Goal: Task Accomplishment & Management: Manage account settings

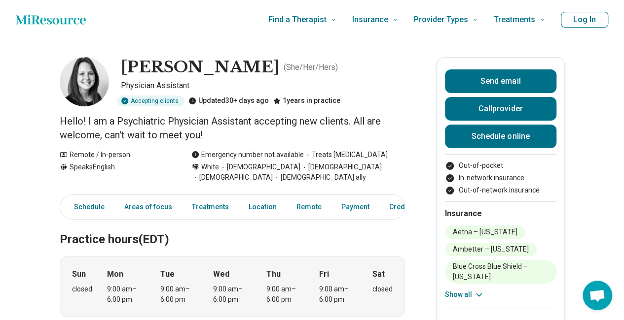
click at [589, 20] on button "Log In" at bounding box center [584, 20] width 47 height 16
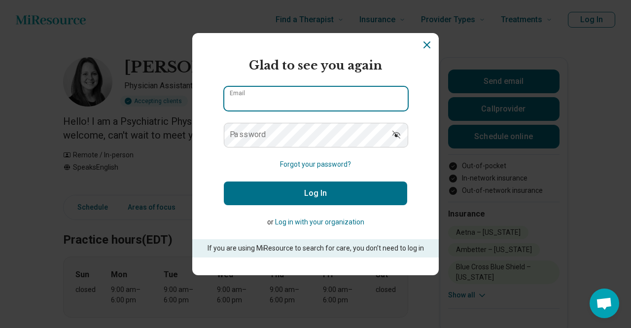
click at [357, 99] on input "Email" at bounding box center [315, 99] width 183 height 24
type input "**********"
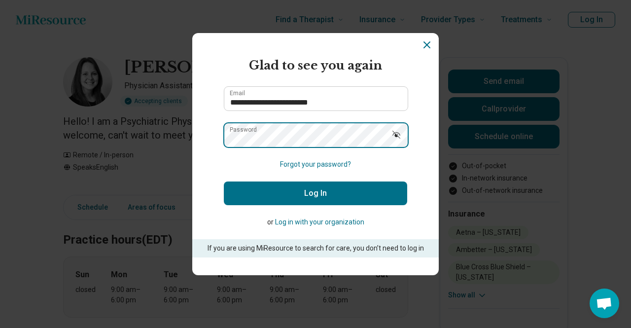
click at [224, 181] on button "Log In" at bounding box center [315, 193] width 183 height 24
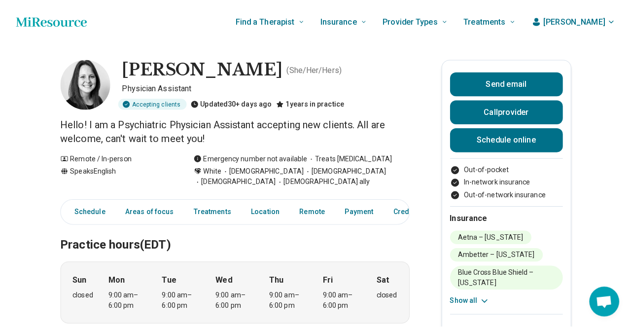
scroll to position [4, 0]
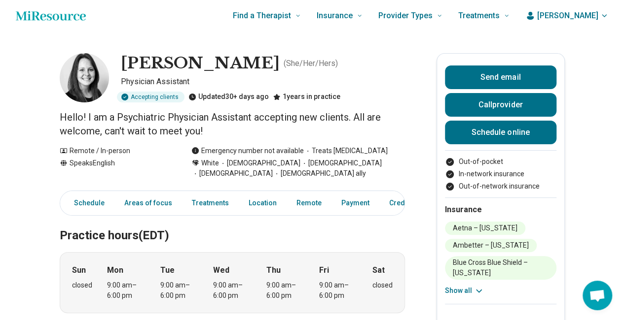
click at [594, 14] on span "[PERSON_NAME]" at bounding box center [567, 16] width 61 height 12
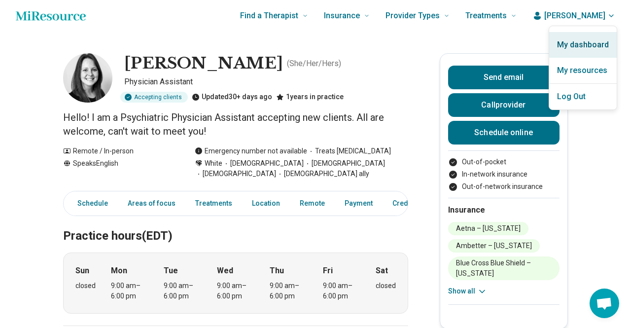
click at [588, 43] on link "My dashboard" at bounding box center [583, 45] width 68 height 26
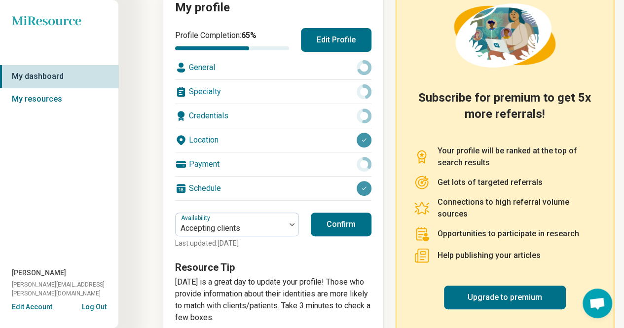
scroll to position [133, 0]
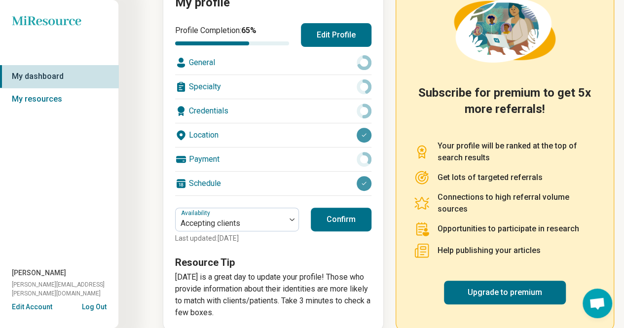
click at [339, 25] on button "Edit Profile" at bounding box center [336, 35] width 70 height 24
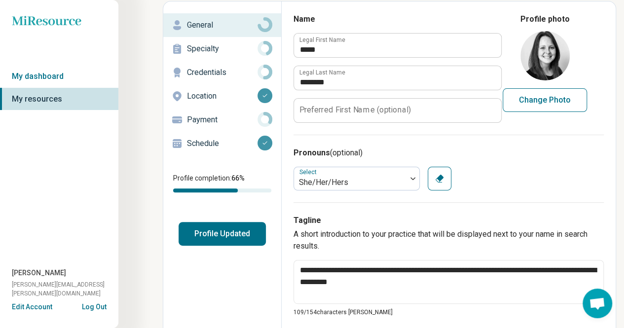
scroll to position [46, 0]
click at [217, 100] on p "Location" at bounding box center [222, 96] width 70 height 12
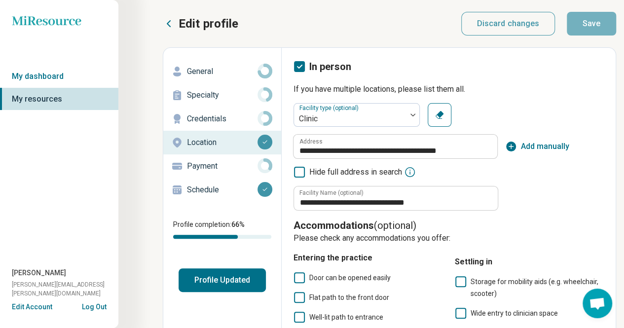
click at [33, 306] on button "Edit Account" at bounding box center [32, 307] width 40 height 10
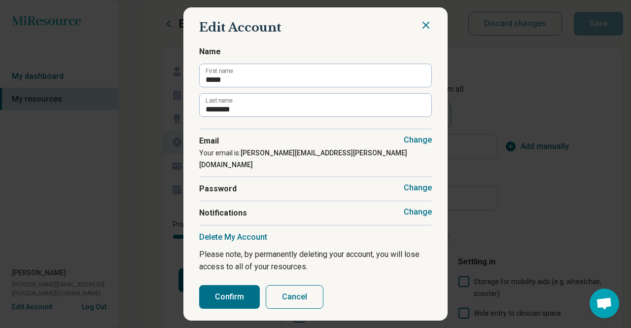
click at [250, 232] on button "Delete My Account" at bounding box center [233, 237] width 68 height 10
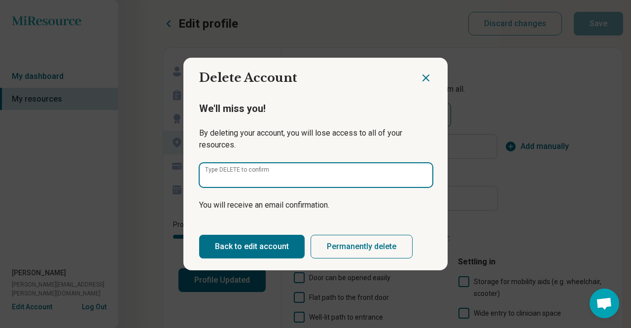
click at [259, 181] on input "Type DELETE to confirm" at bounding box center [316, 175] width 233 height 24
type input "******"
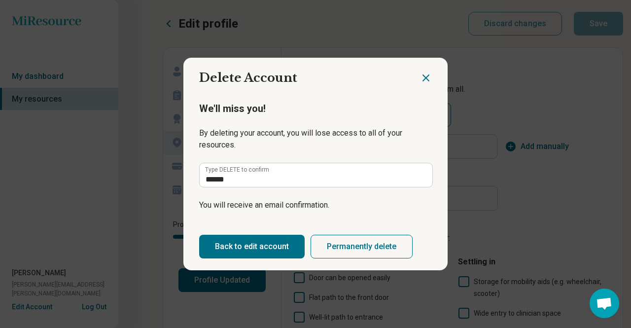
click at [331, 240] on button "Permanently delete" at bounding box center [362, 247] width 102 height 24
